Goal: Task Accomplishment & Management: Manage account settings

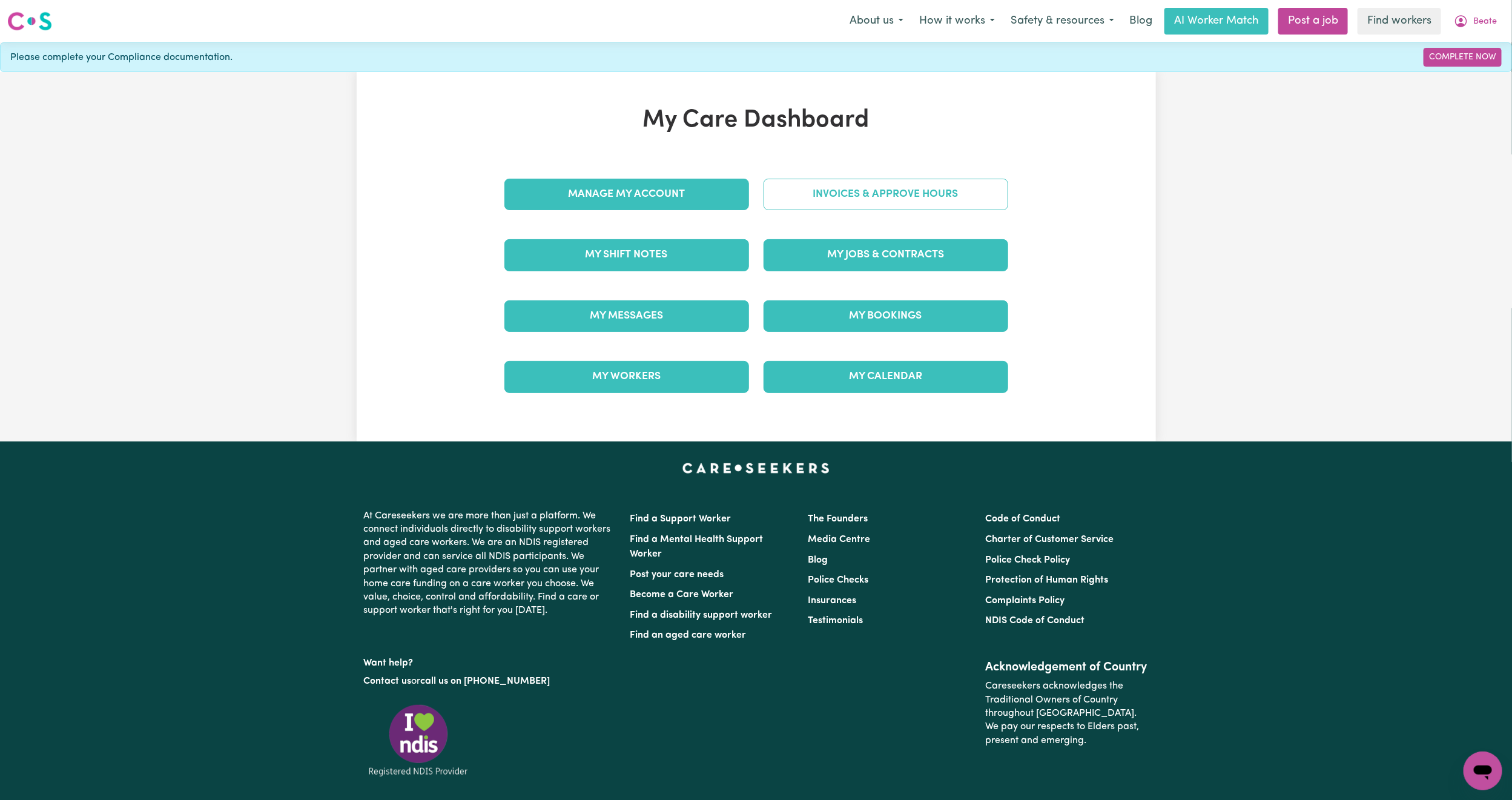
click at [873, 186] on link "Invoices & Approve Hours" at bounding box center [886, 194] width 245 height 31
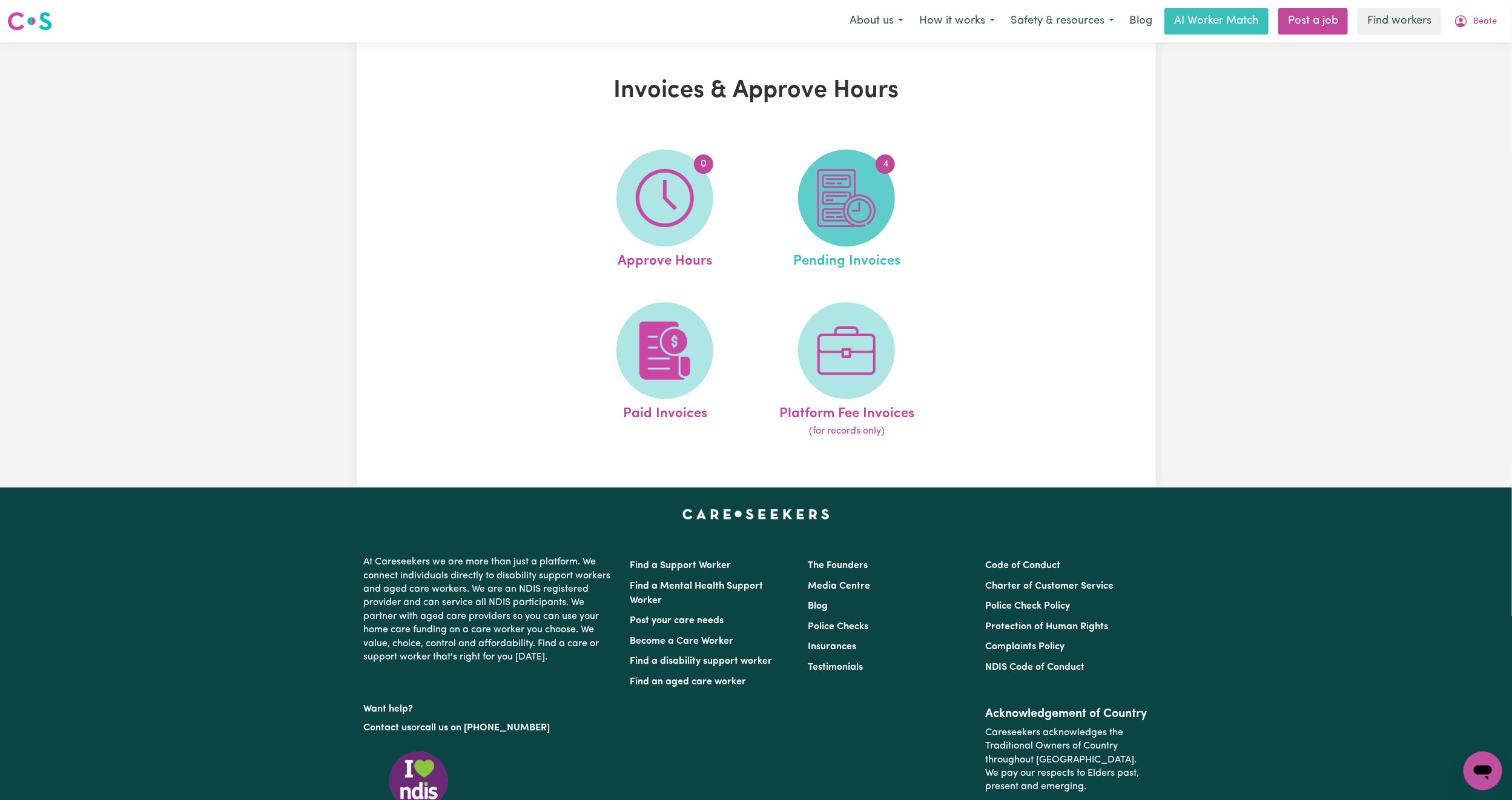
click at [872, 213] on img at bounding box center [847, 198] width 58 height 58
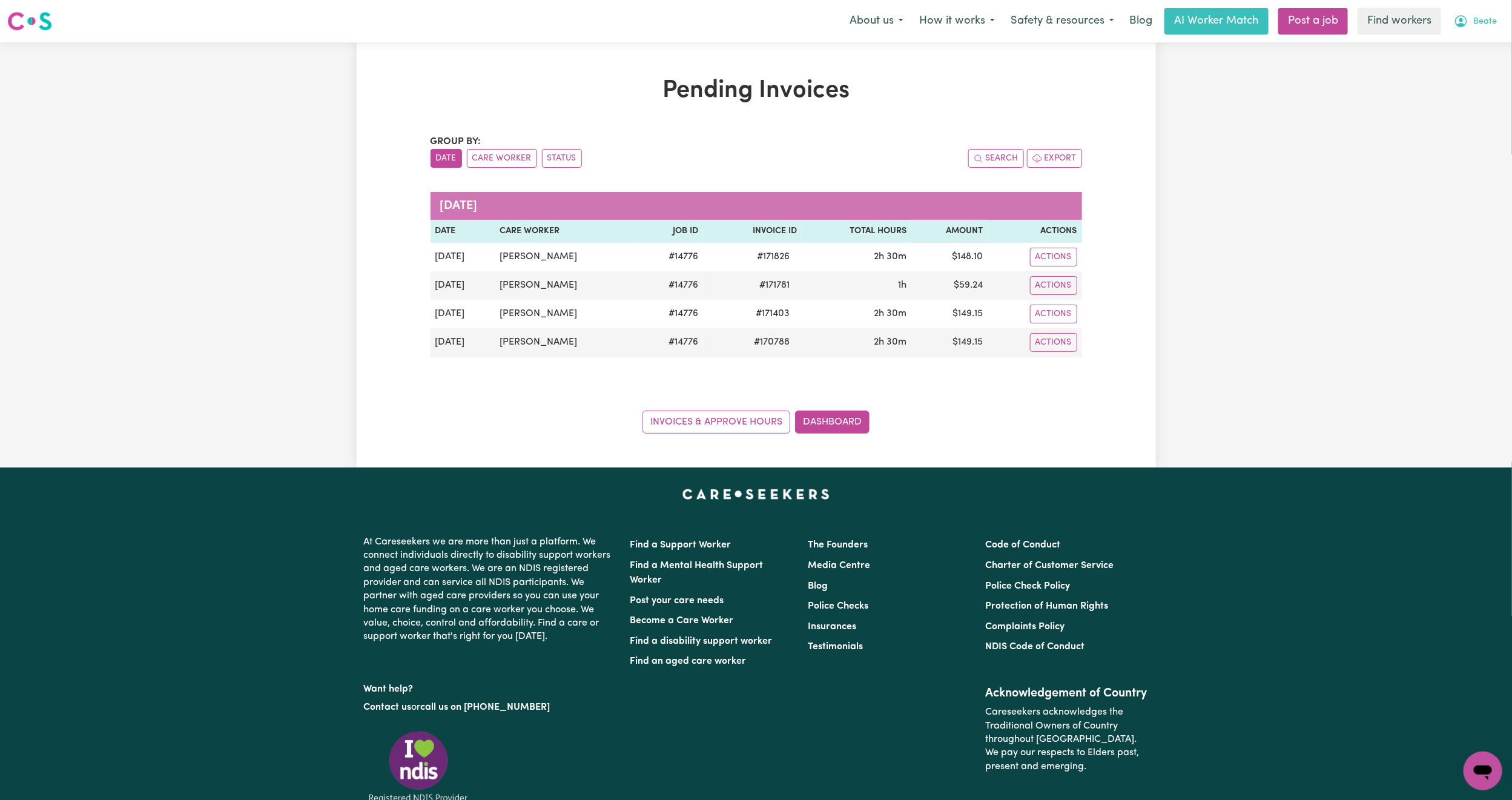
click at [1488, 23] on span "Beate" at bounding box center [1485, 22] width 24 height 13
click at [1478, 72] on link "Logout" at bounding box center [1457, 70] width 96 height 23
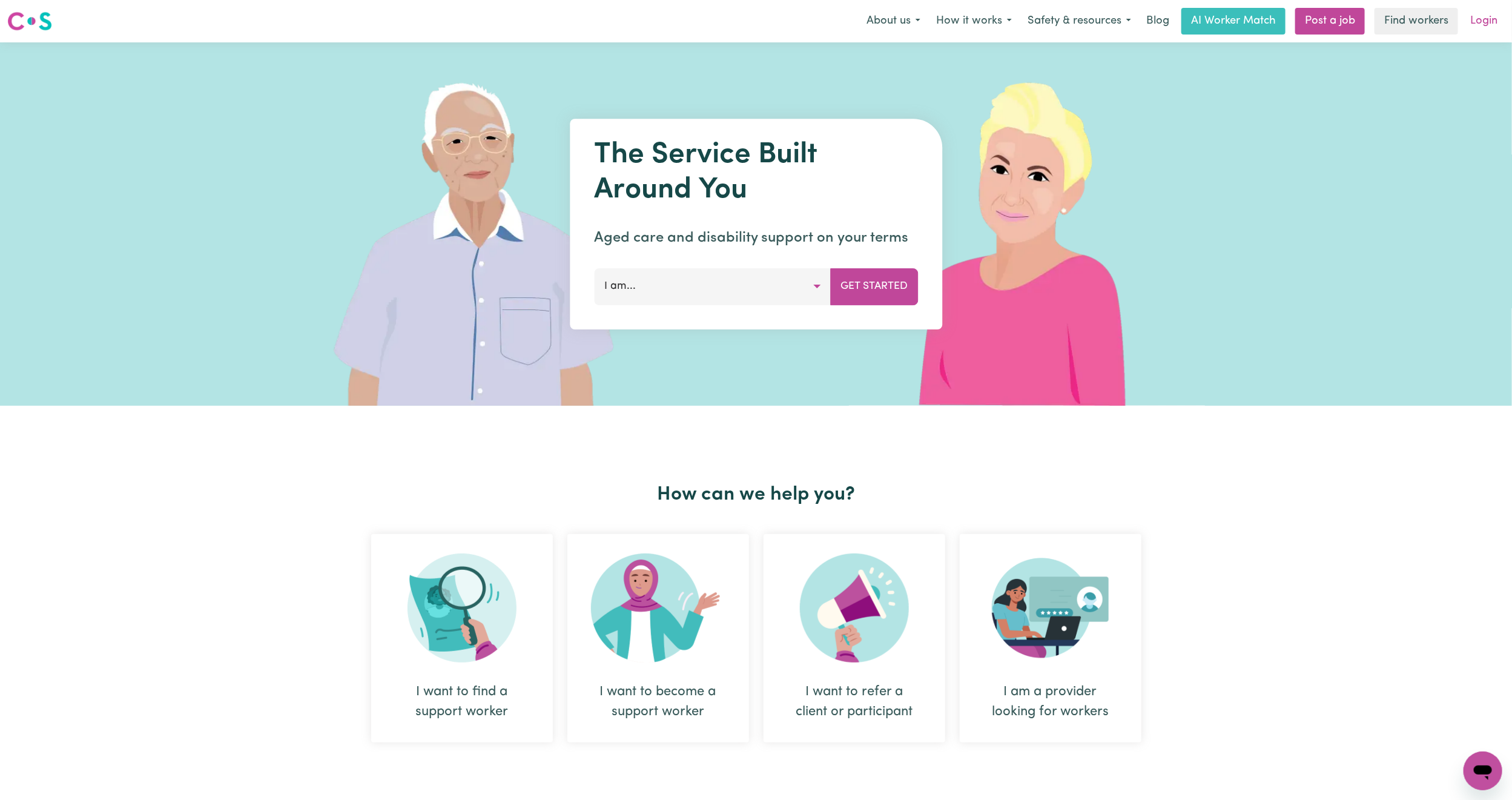
click at [1488, 11] on link "Login" at bounding box center [1484, 21] width 41 height 26
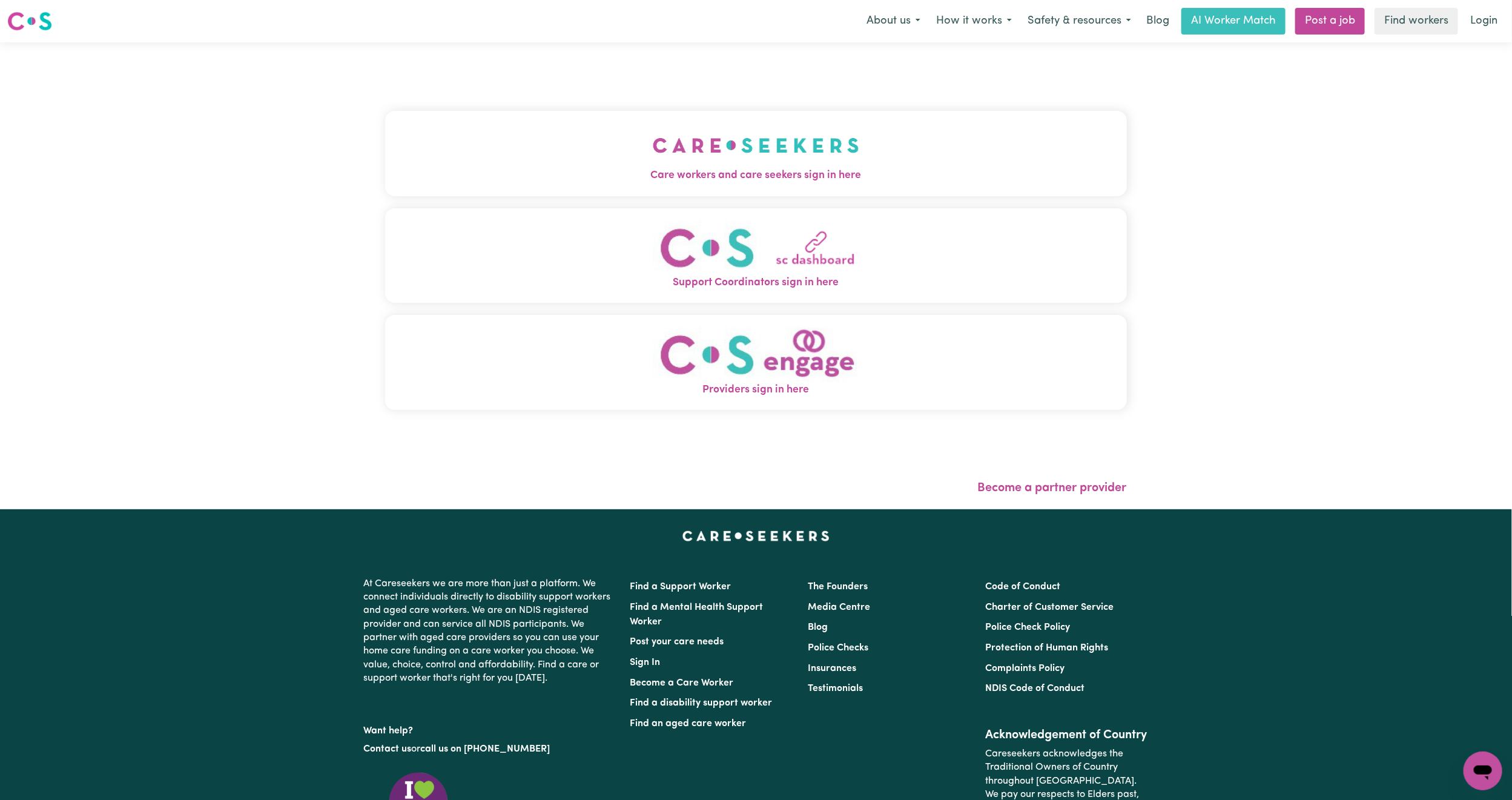
click at [703, 109] on div "Care workers and care seekers sign in here Support Coordinators sign in here Pr…" at bounding box center [756, 267] width 742 height 400
click at [677, 168] on span "Care workers and care seekers sign in here" at bounding box center [756, 175] width 742 height 16
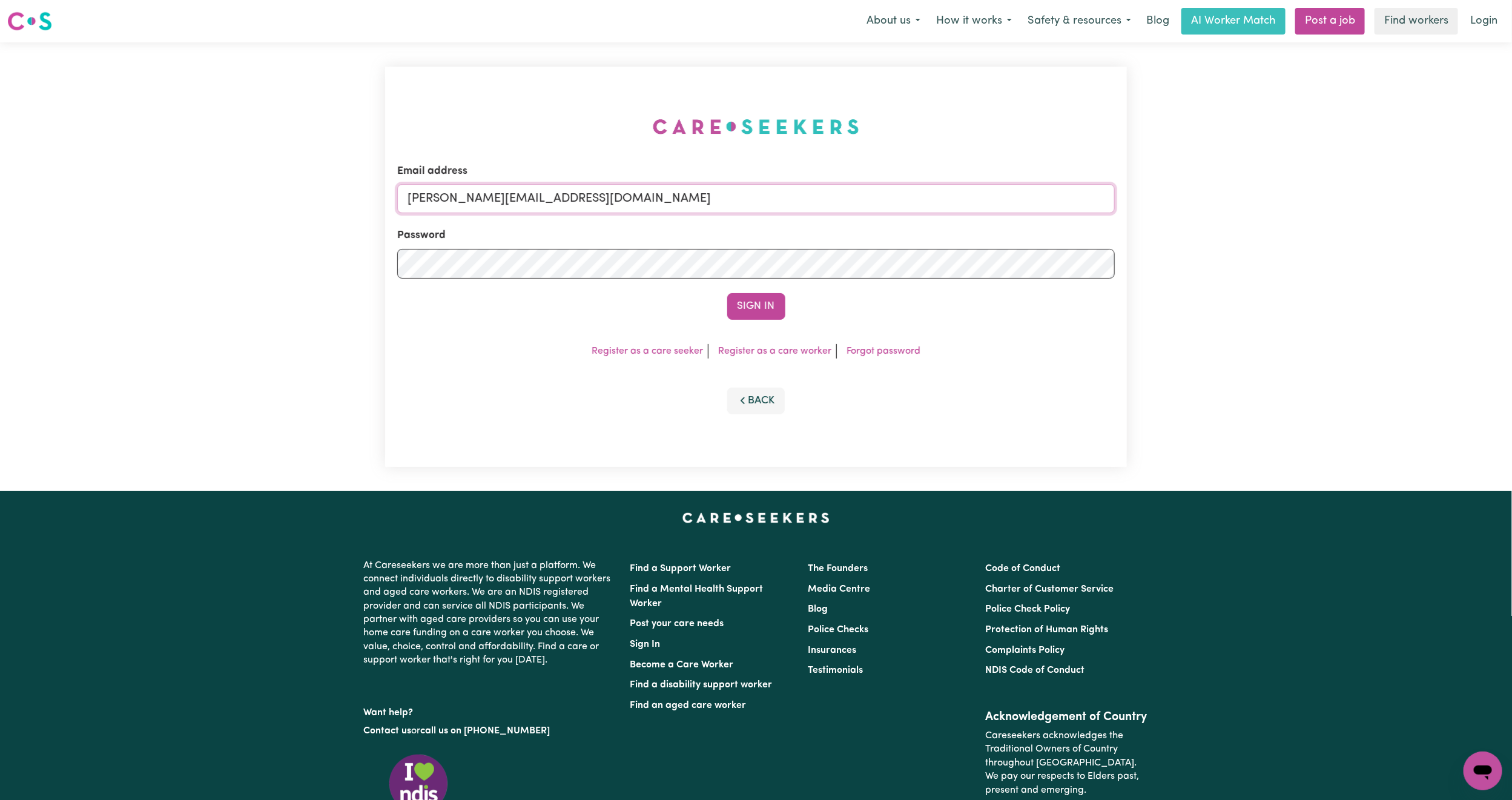
click at [471, 198] on input "[PERSON_NAME][EMAIL_ADDRESS][DOMAIN_NAME]" at bounding box center [756, 198] width 718 height 29
drag, startPoint x: 455, startPoint y: 192, endPoint x: 480, endPoint y: 211, distance: 31.4
click at [461, 197] on input "[PERSON_NAME][EMAIL_ADDRESS][DOMAIN_NAME]" at bounding box center [756, 198] width 718 height 29
drag, startPoint x: 471, startPoint y: 189, endPoint x: 920, endPoint y: 243, distance: 452.2
click at [924, 242] on form "Email address [EMAIL_ADDRESS][PERSON_NAME][DOMAIN_NAME] Password Sign In" at bounding box center [756, 242] width 718 height 156
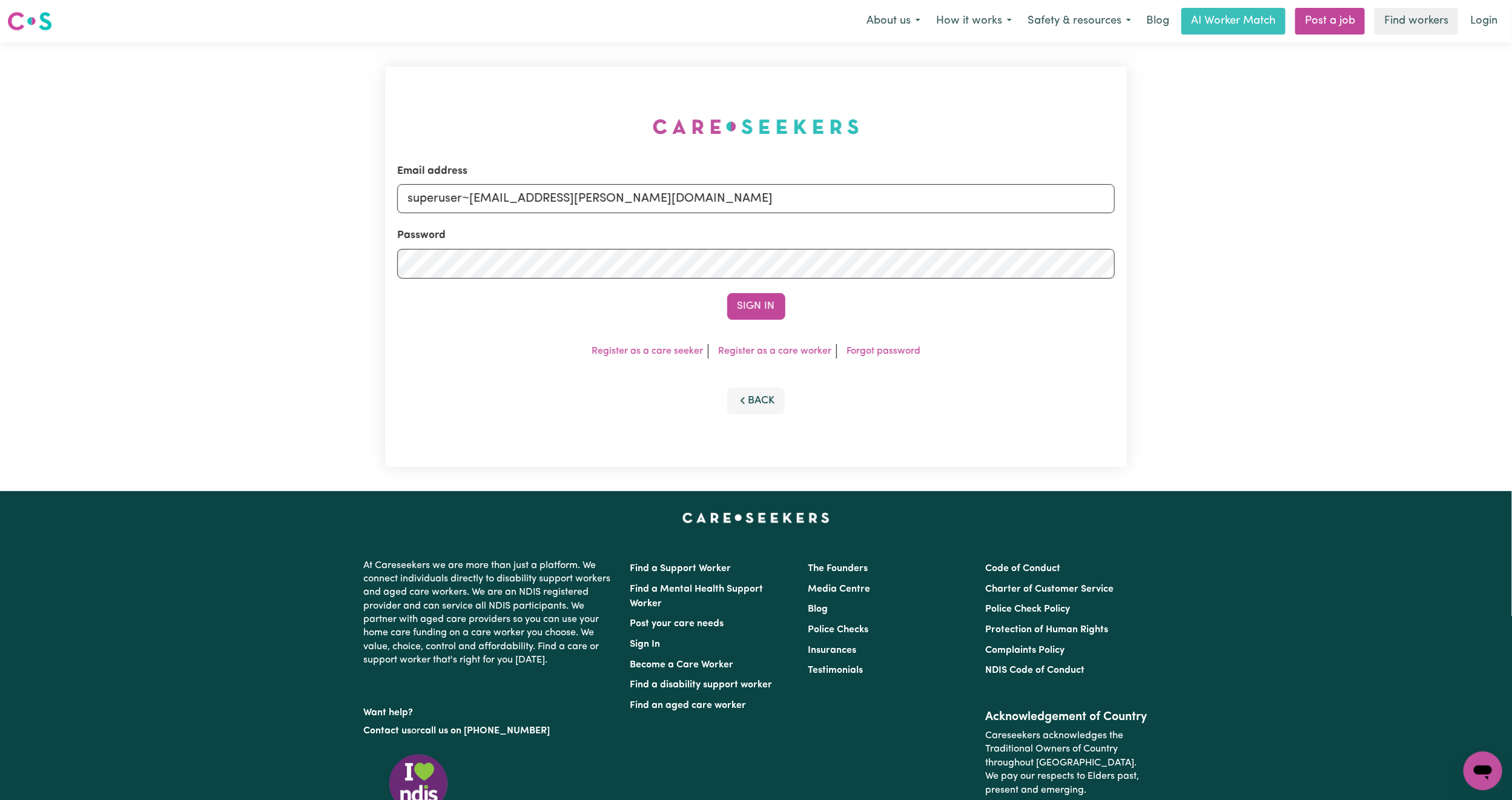
type input "superuser~[EMAIL_ADDRESS][PERSON_NAME][DOMAIN_NAME]"
click at [788, 300] on div "Sign In" at bounding box center [756, 306] width 718 height 26
click at [769, 302] on button "Sign In" at bounding box center [756, 306] width 58 height 26
